Goal: Transaction & Acquisition: Obtain resource

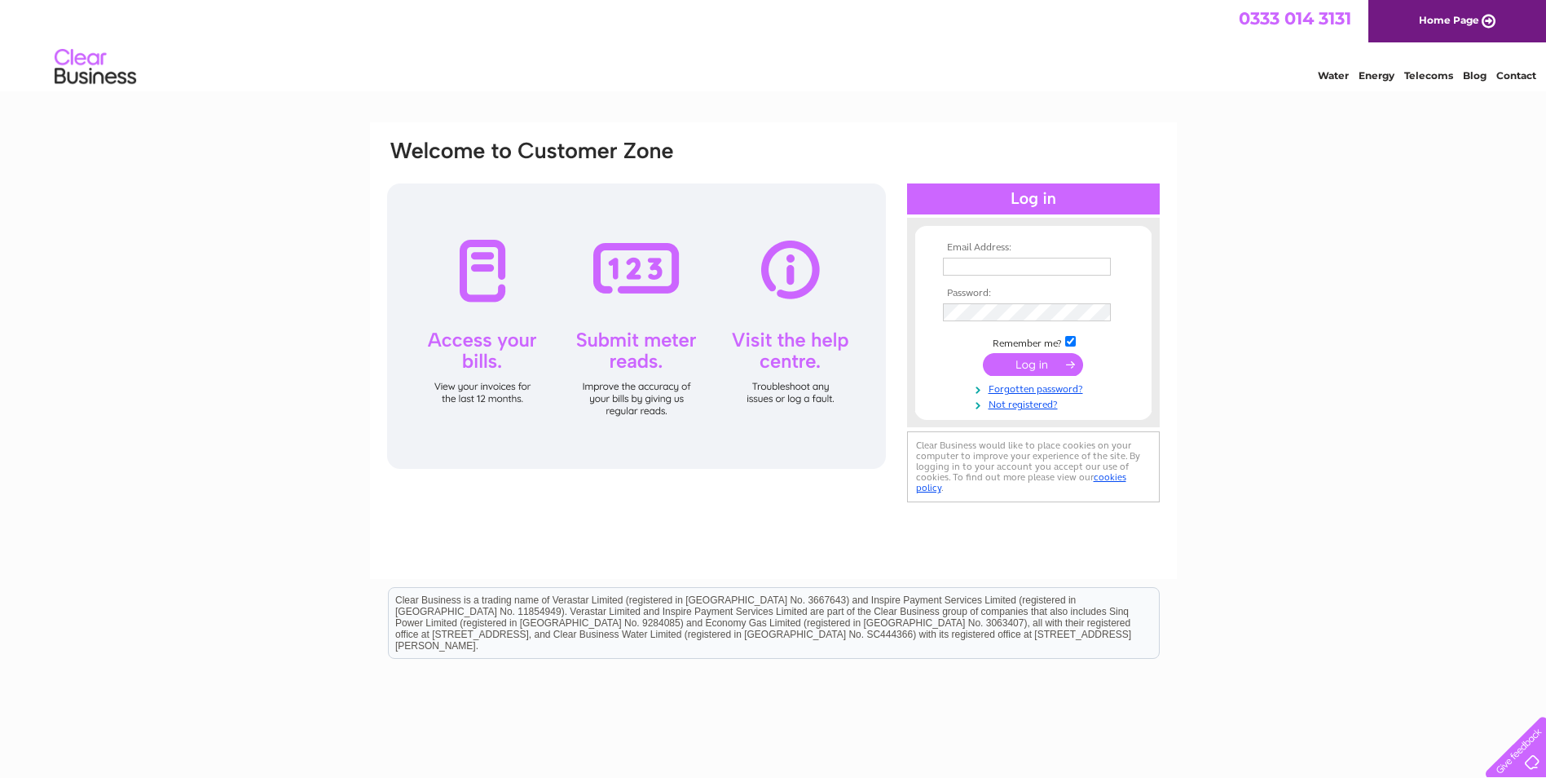
type input "ian@cdauctionmarts.co.uk"
click at [1027, 370] on input "submit" at bounding box center [1033, 364] width 100 height 23
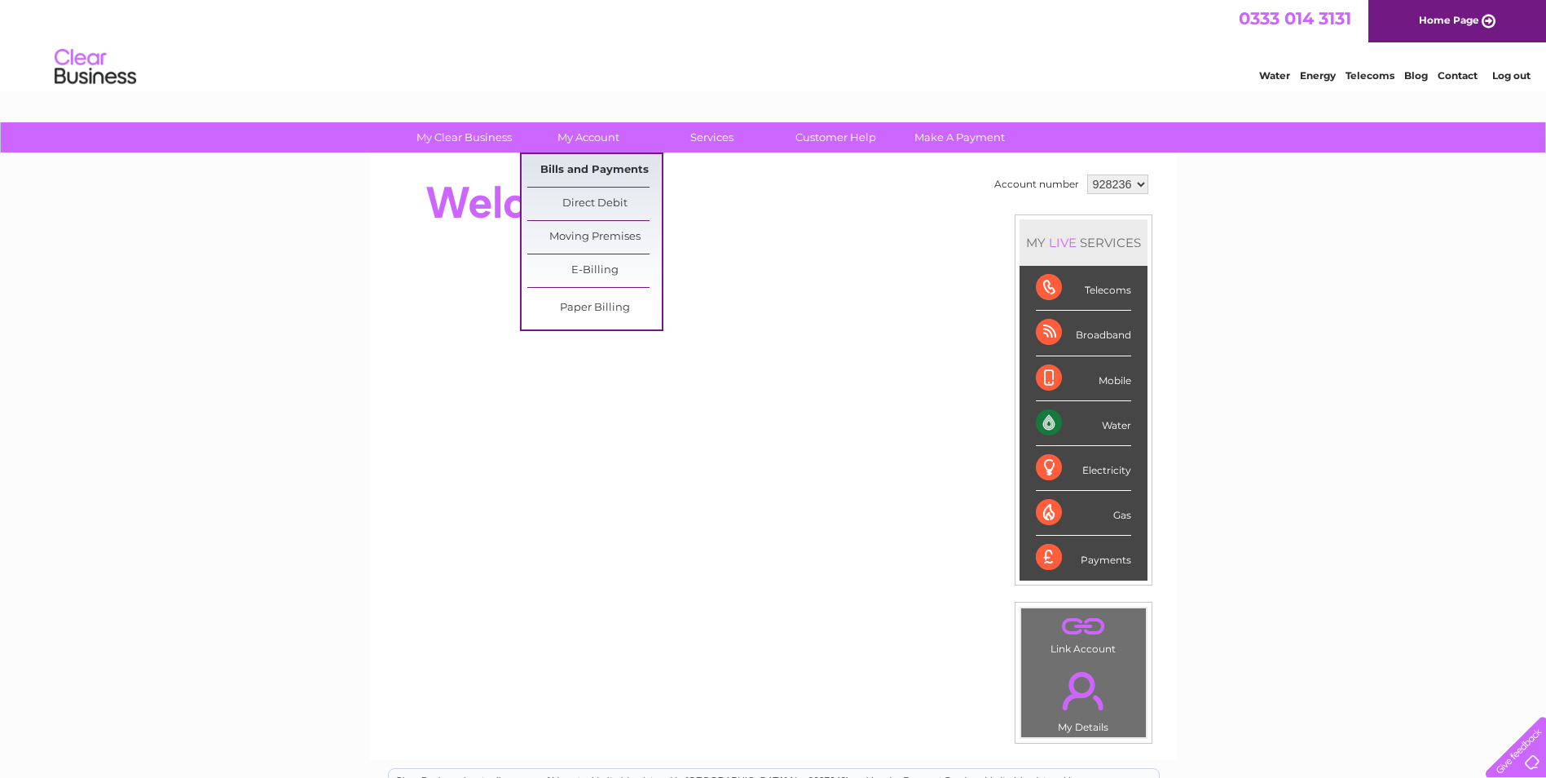
click at [571, 172] on link "Bills and Payments" at bounding box center [594, 170] width 134 height 33
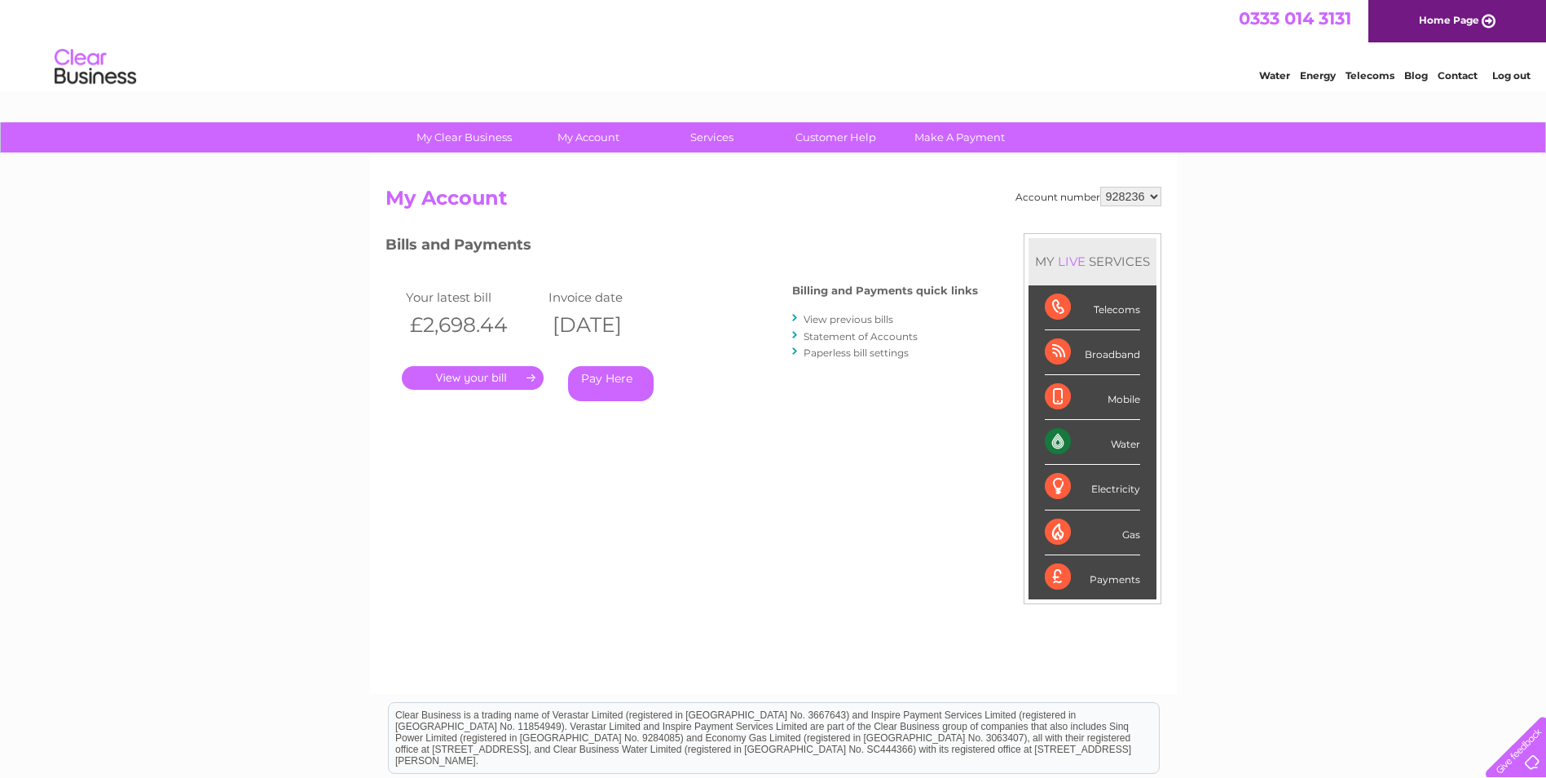
click at [824, 335] on link "Statement of Accounts" at bounding box center [861, 336] width 114 height 12
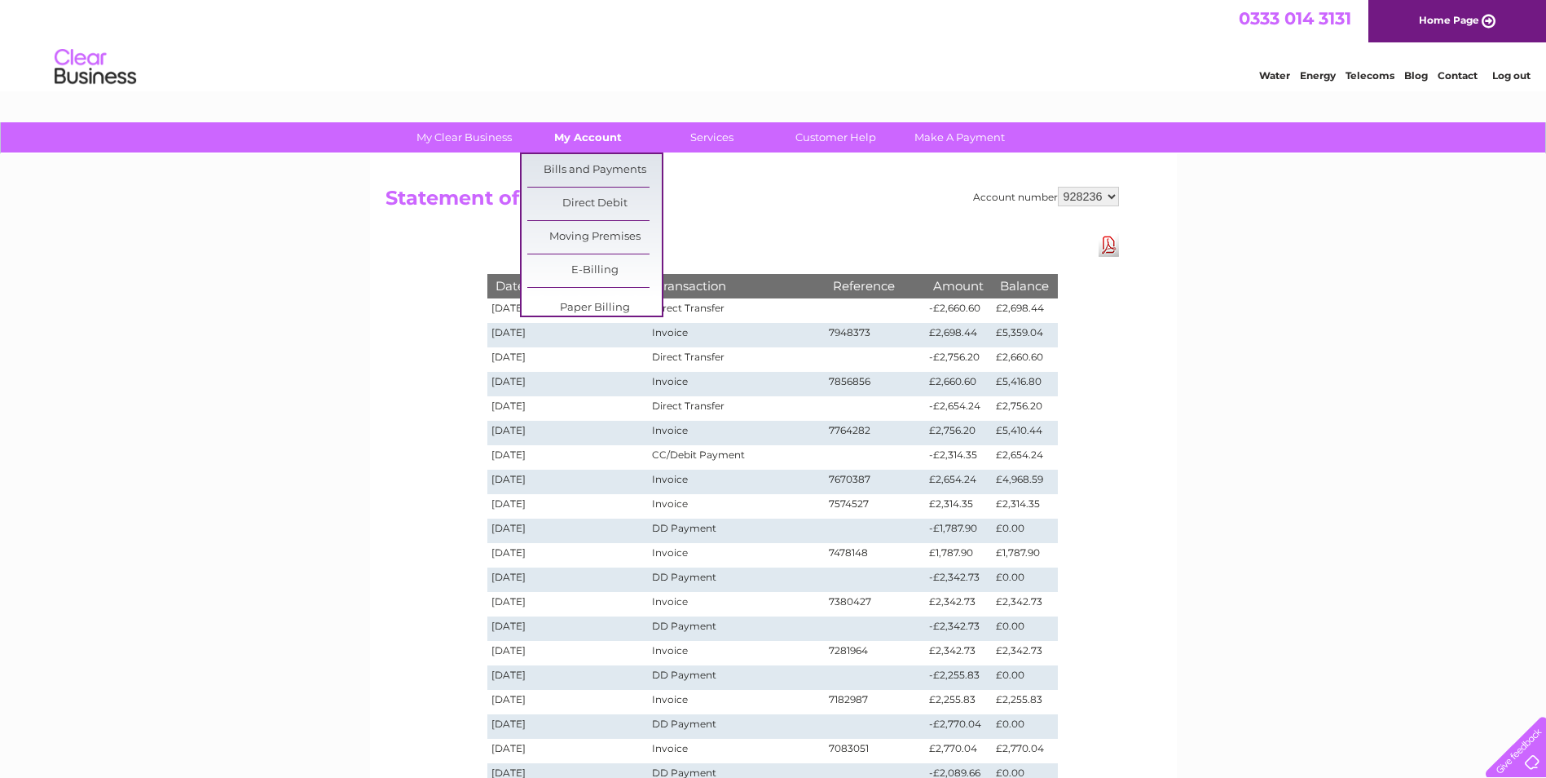
click at [605, 139] on link "My Account" at bounding box center [588, 137] width 134 height 30
click at [571, 165] on link "Bills and Payments" at bounding box center [594, 170] width 134 height 33
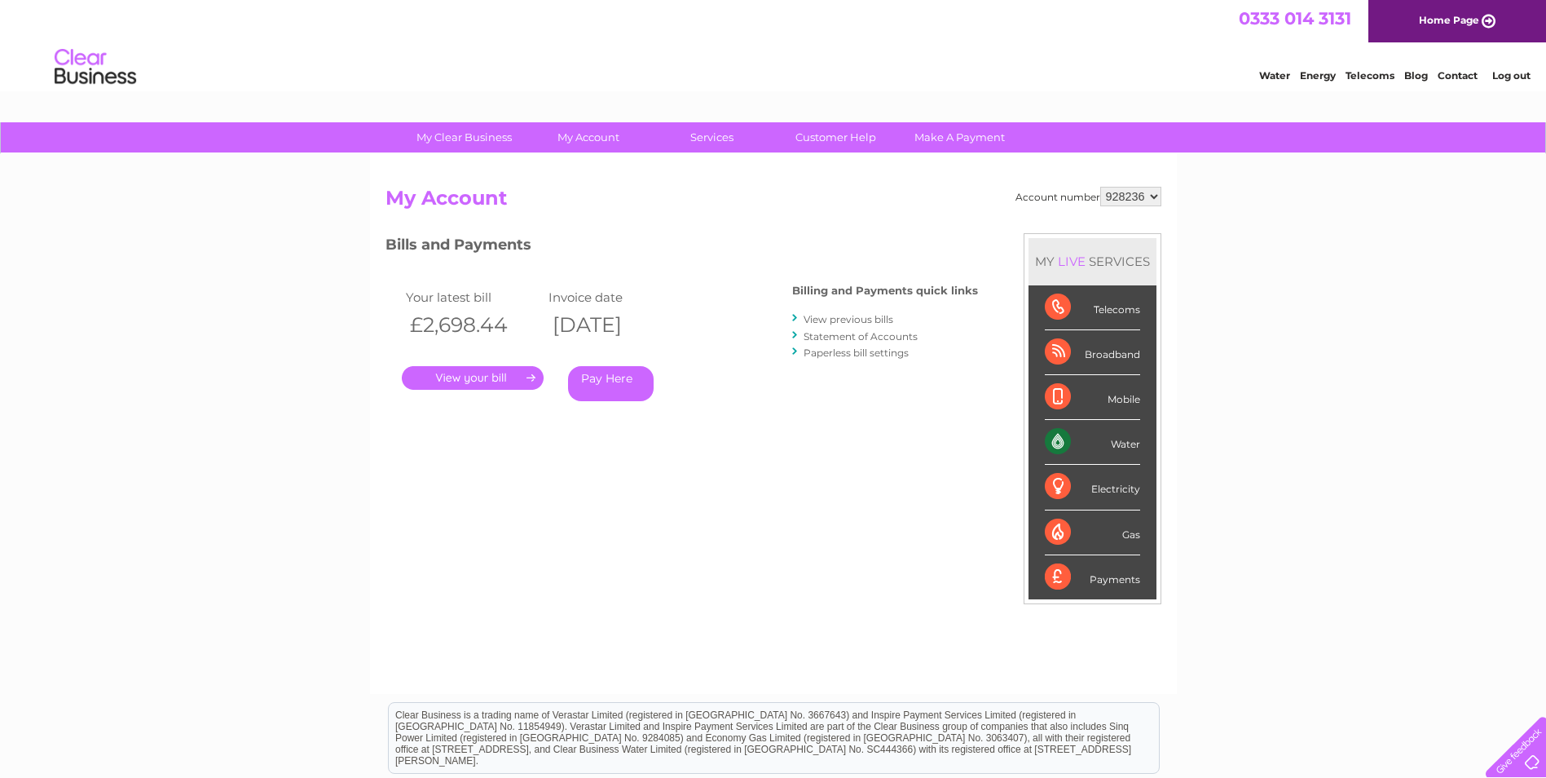
click at [501, 376] on link "." at bounding box center [473, 378] width 142 height 24
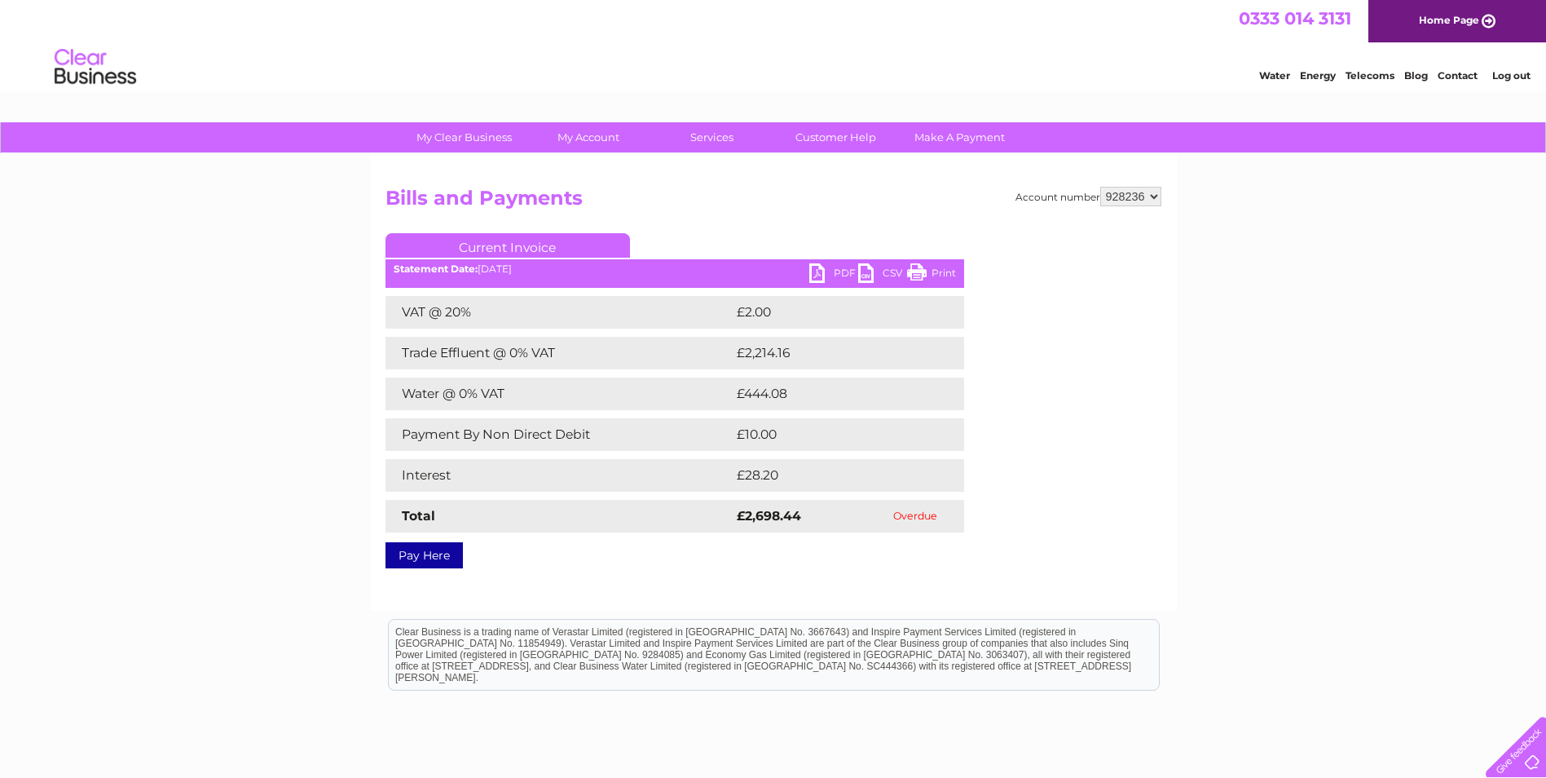
click at [827, 268] on link "PDF" at bounding box center [833, 275] width 49 height 24
